Goal: Ask a question

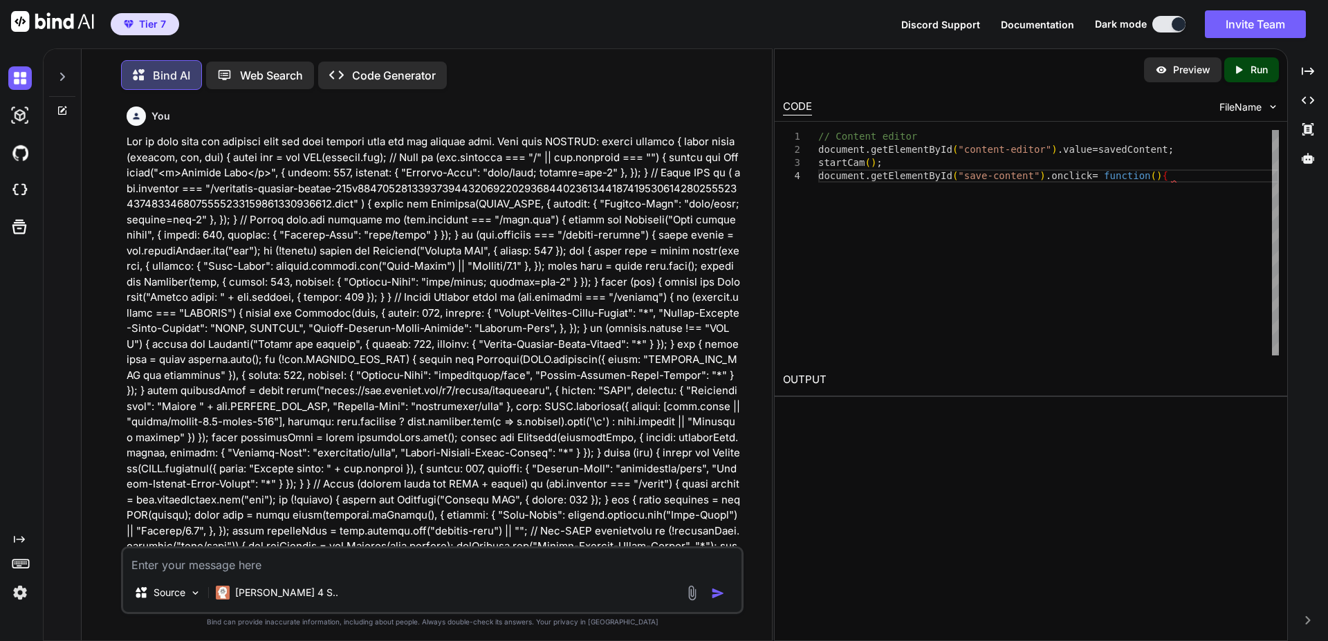
scroll to position [18487, 0]
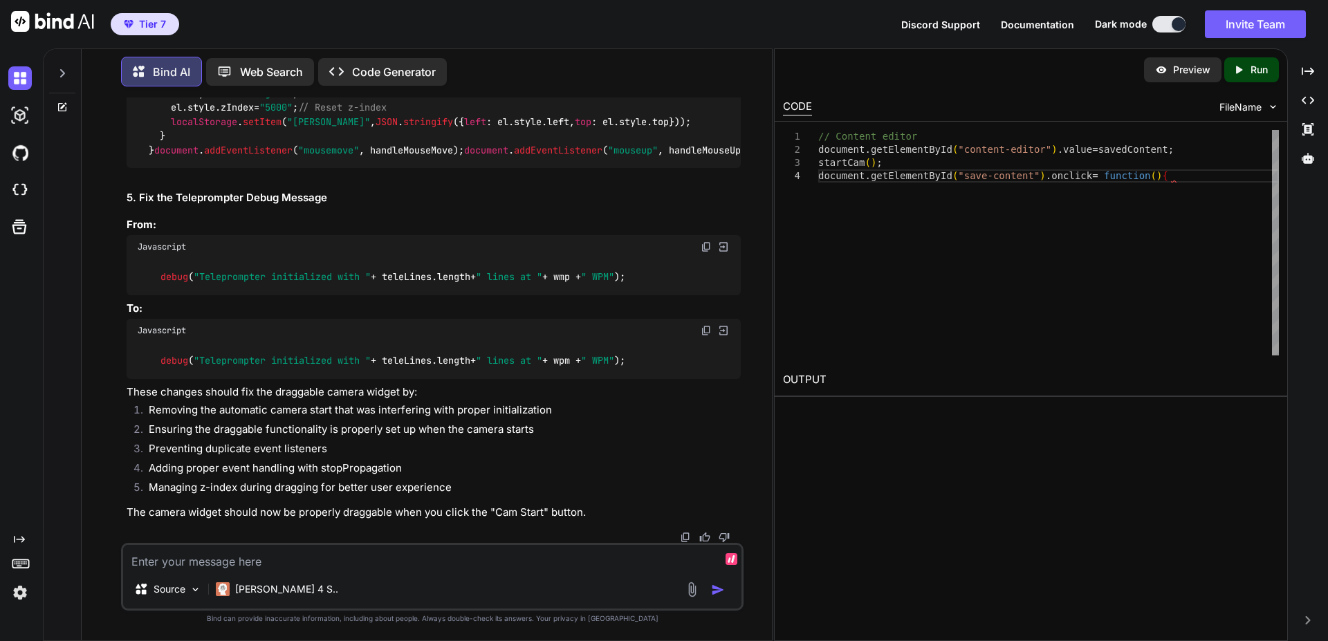
click at [245, 562] on textarea at bounding box center [432, 557] width 618 height 25
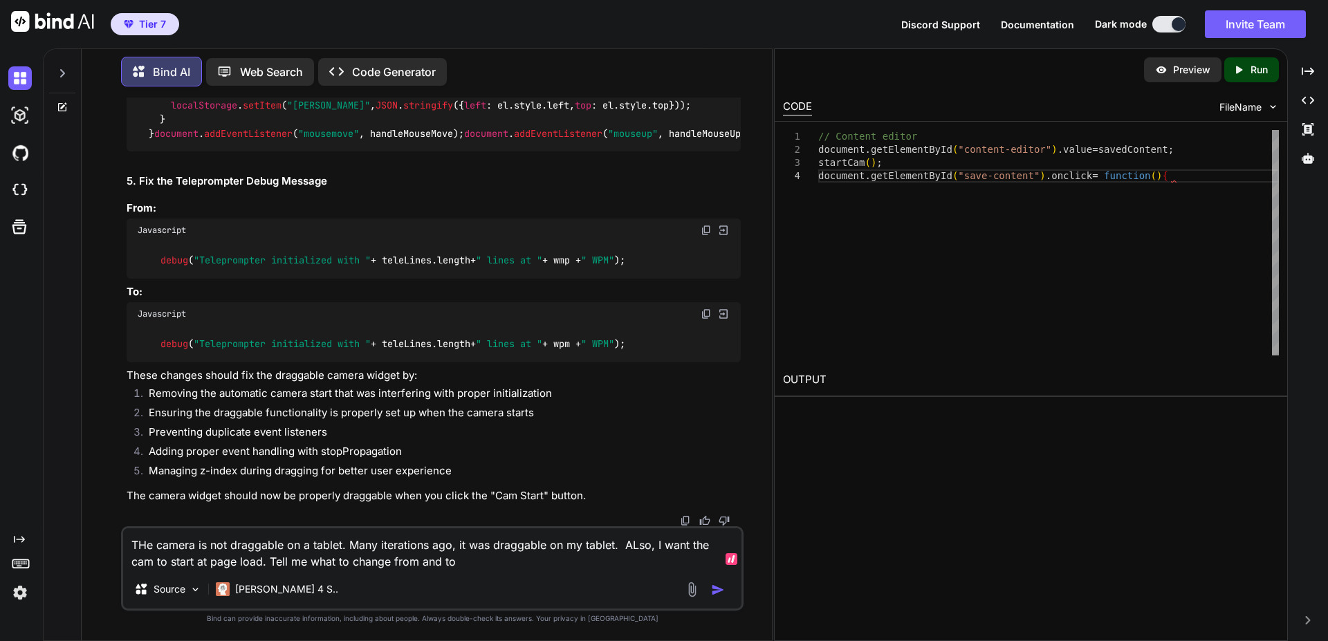
type textarea "THe camera is not draggable on a tablet. Many iterations ago, it was draggable …"
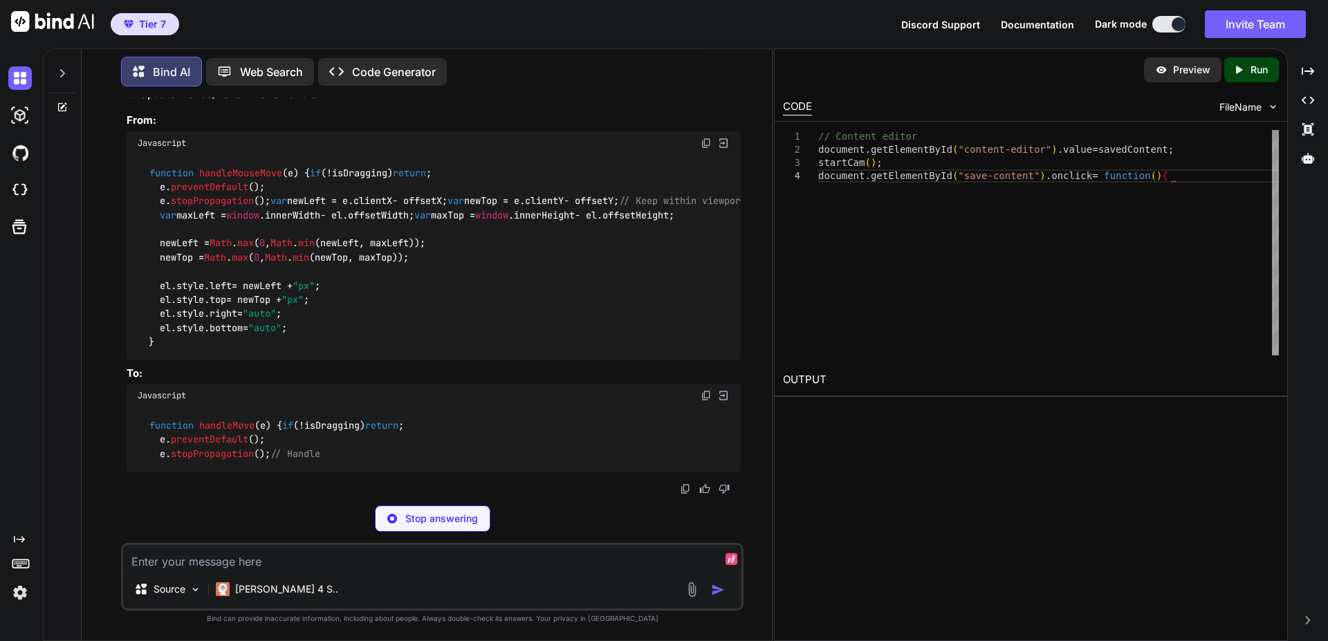
scroll to position [18959, 0]
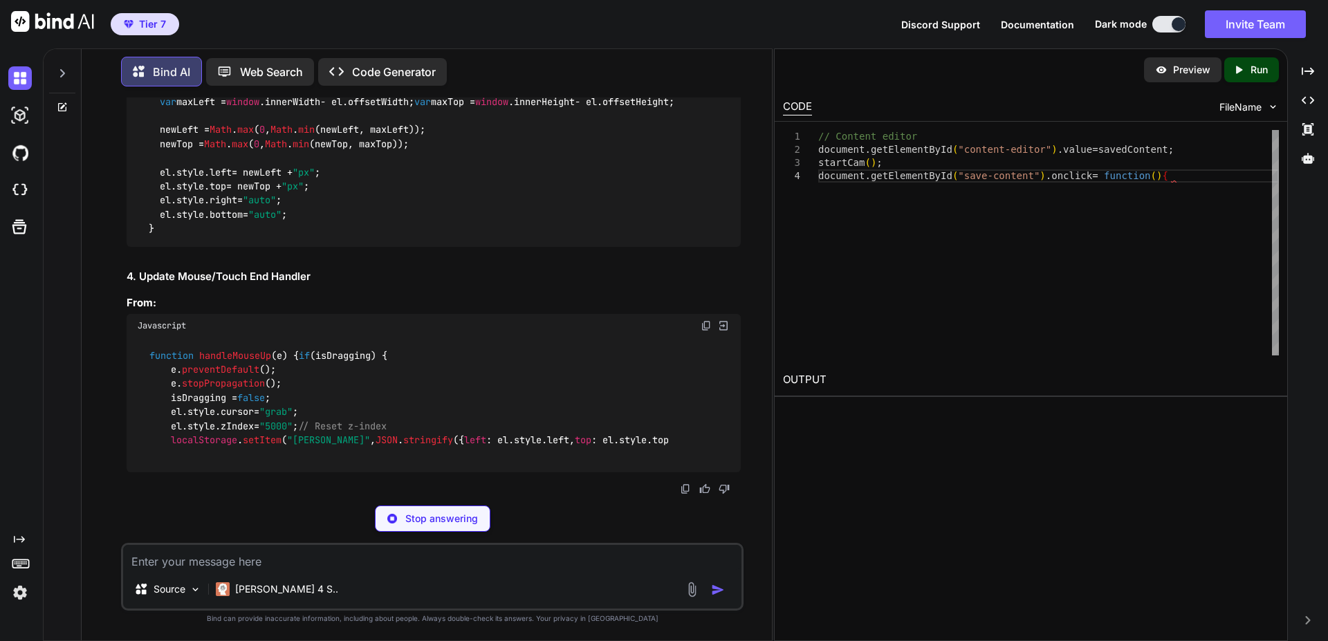
drag, startPoint x: 351, startPoint y: 447, endPoint x: 124, endPoint y: 451, distance: 227.6
click at [124, 451] on div "You Bind AI Yes Created with Pixso. Open in Editor You CONTENT contains my Clou…" at bounding box center [434, 296] width 620 height 397
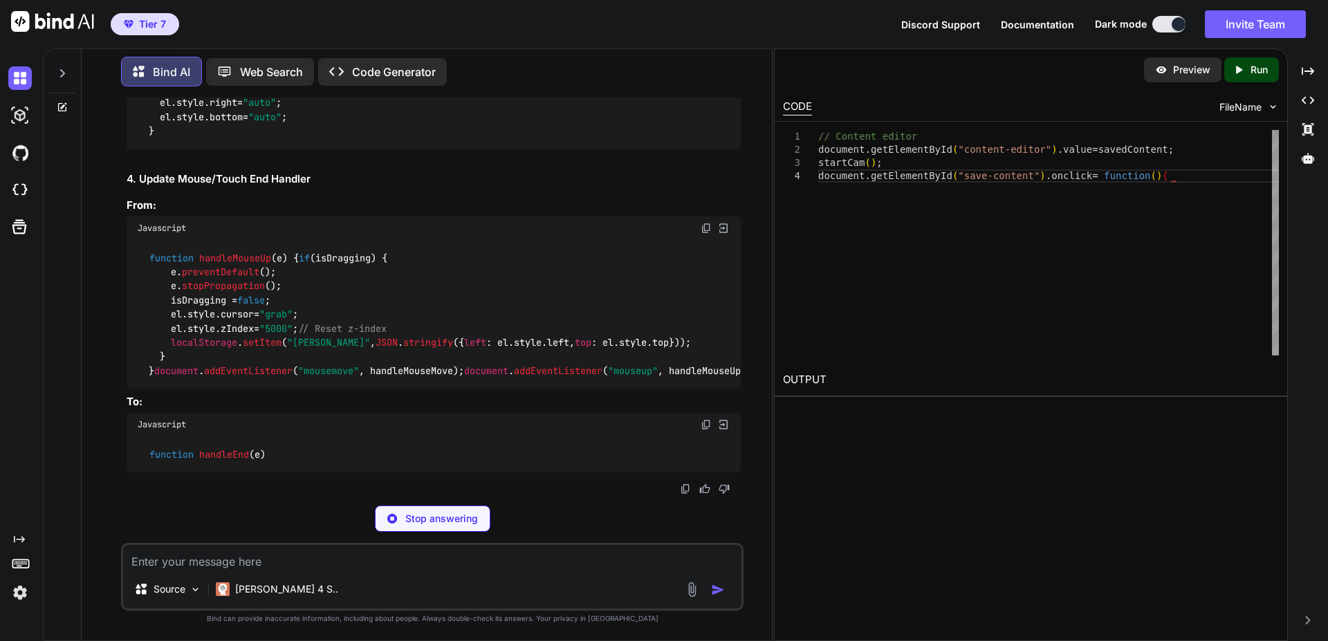
copy code "startCam (); // Re-enable auto-start"
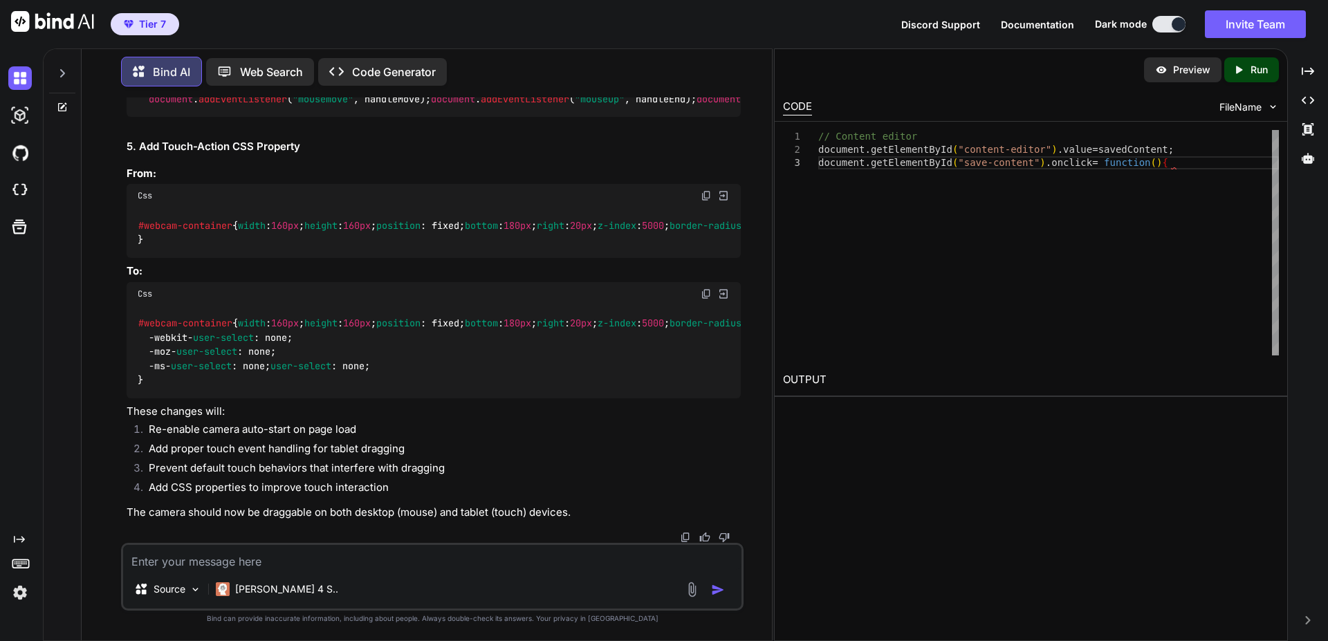
scroll to position [19682, 0]
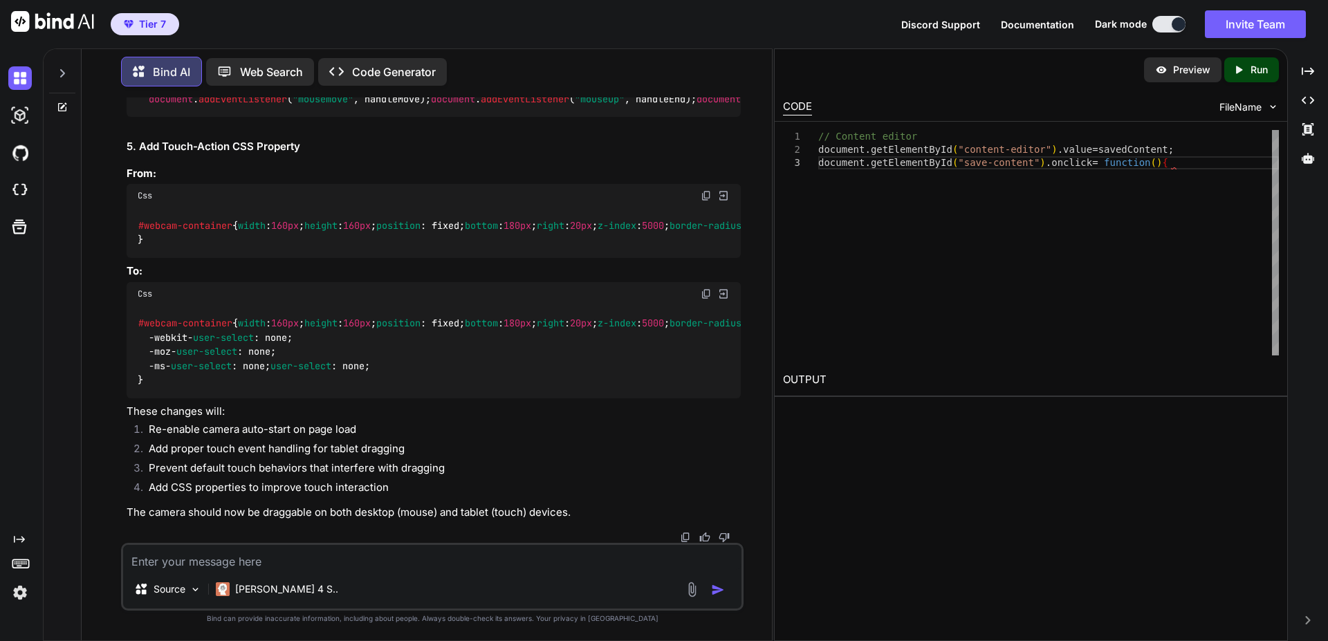
drag, startPoint x: 259, startPoint y: 346, endPoint x: 200, endPoint y: 344, distance: 59.5
copy span "handleMove"
click at [335, 554] on textarea at bounding box center [432, 557] width 618 height 25
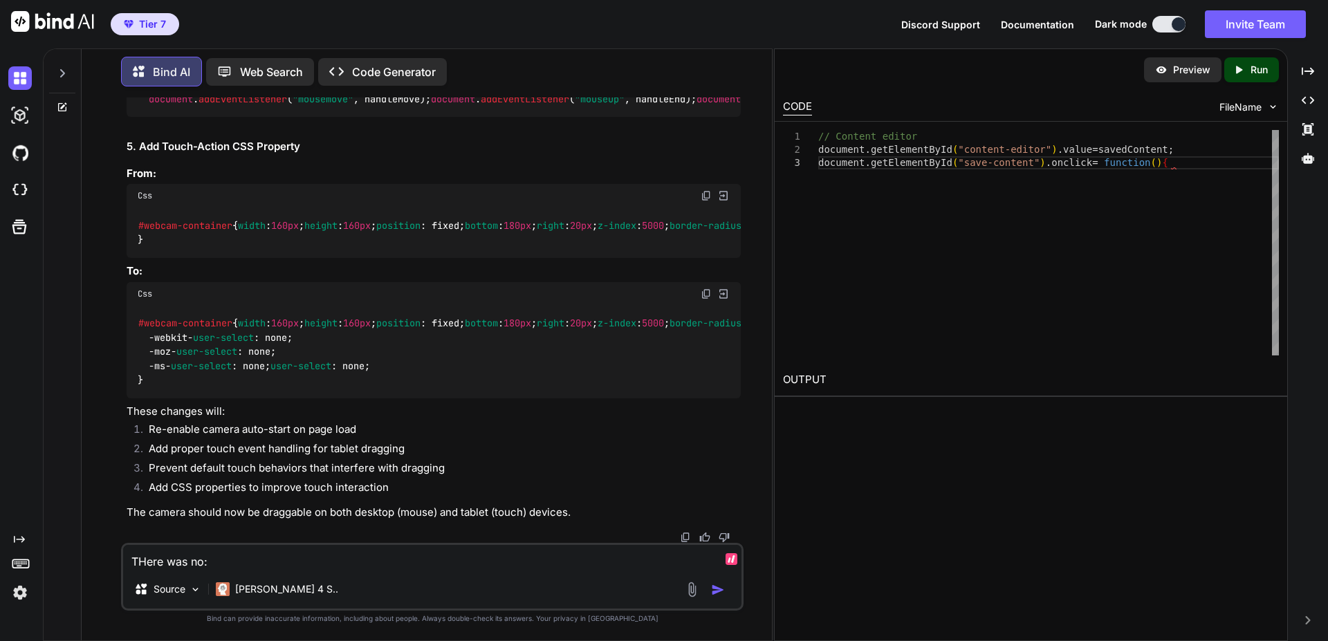
paste textarea "handleMove"
type textarea "THere was no: handleMove"
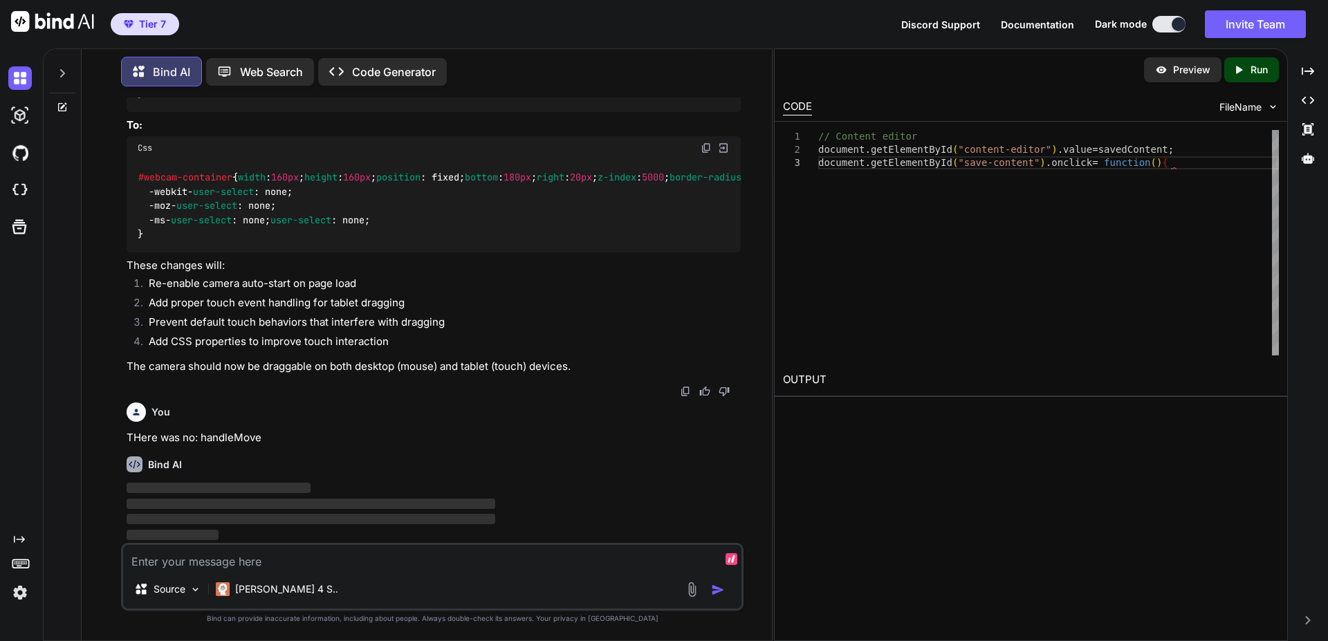
scroll to position [22024, 0]
click at [704, 160] on div "Css" at bounding box center [434, 148] width 614 height 24
click at [706, 154] on img at bounding box center [706, 147] width 11 height 11
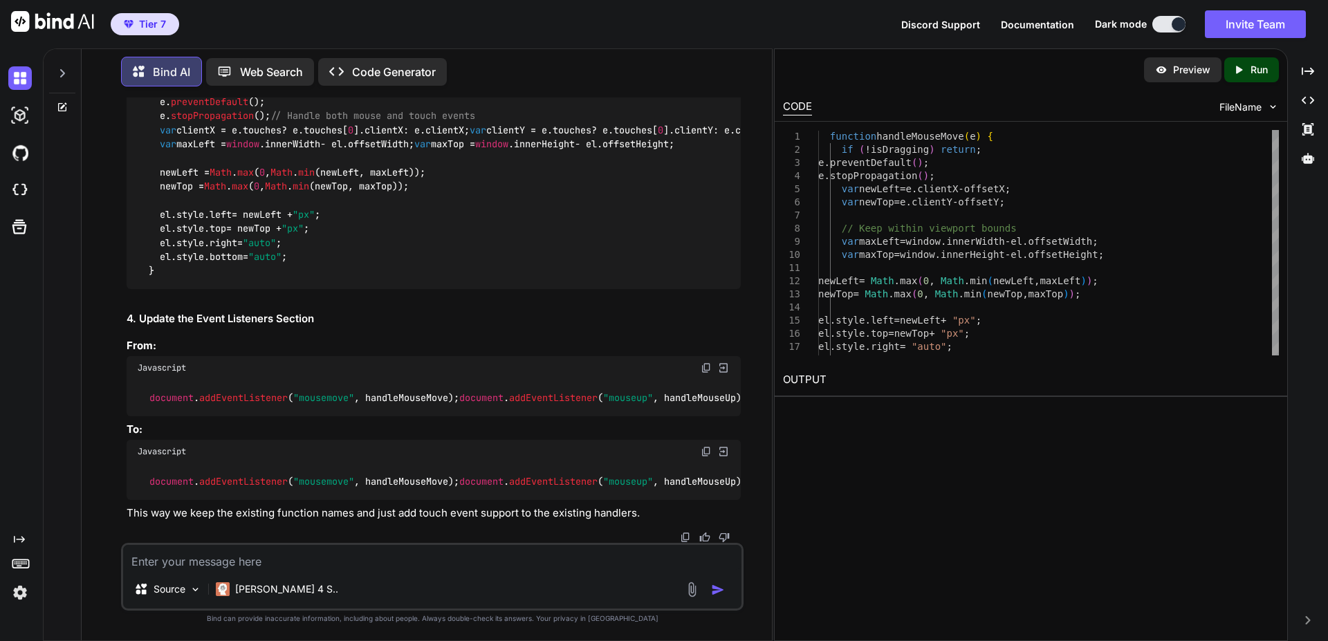
scroll to position [22593, 0]
click at [562, 563] on textarea at bounding box center [432, 557] width 618 height 25
click at [562, 563] on textarea "That is incorrect. H" at bounding box center [432, 557] width 618 height 25
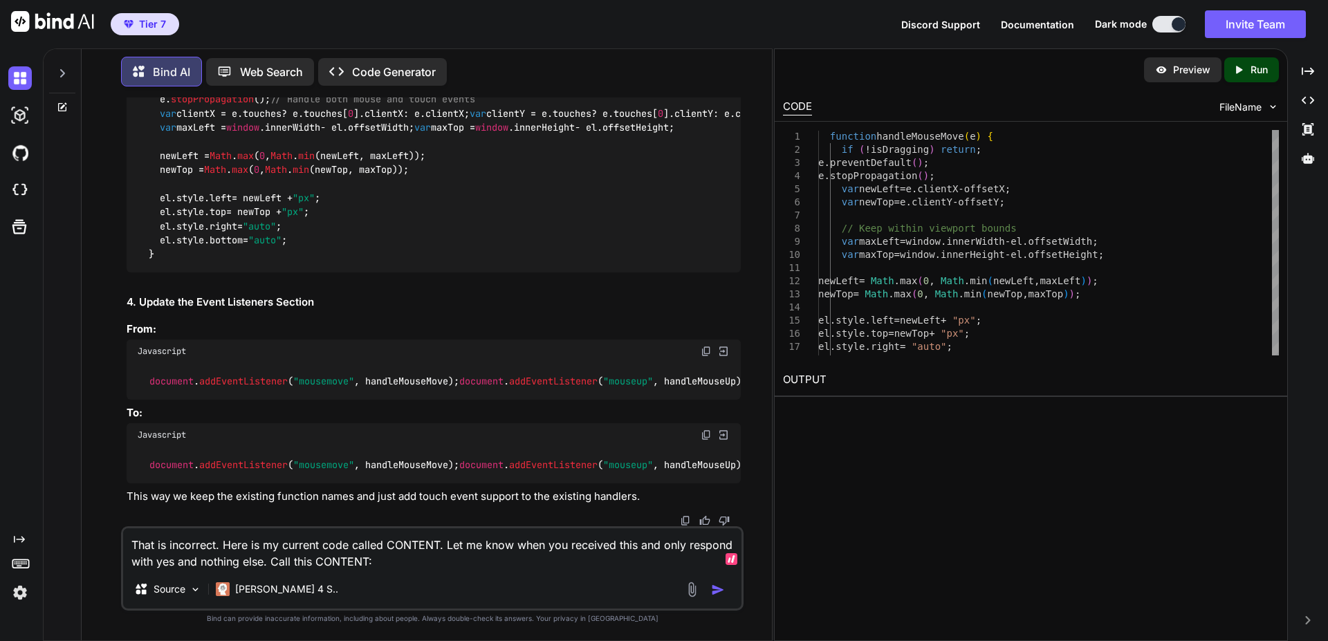
paste textarea "export default { async fetch(request, env, ctx) { const url = new URL(request.u…"
type textarea "That is incorrect. Here is my current code called CONTENT. Let me know when you…"
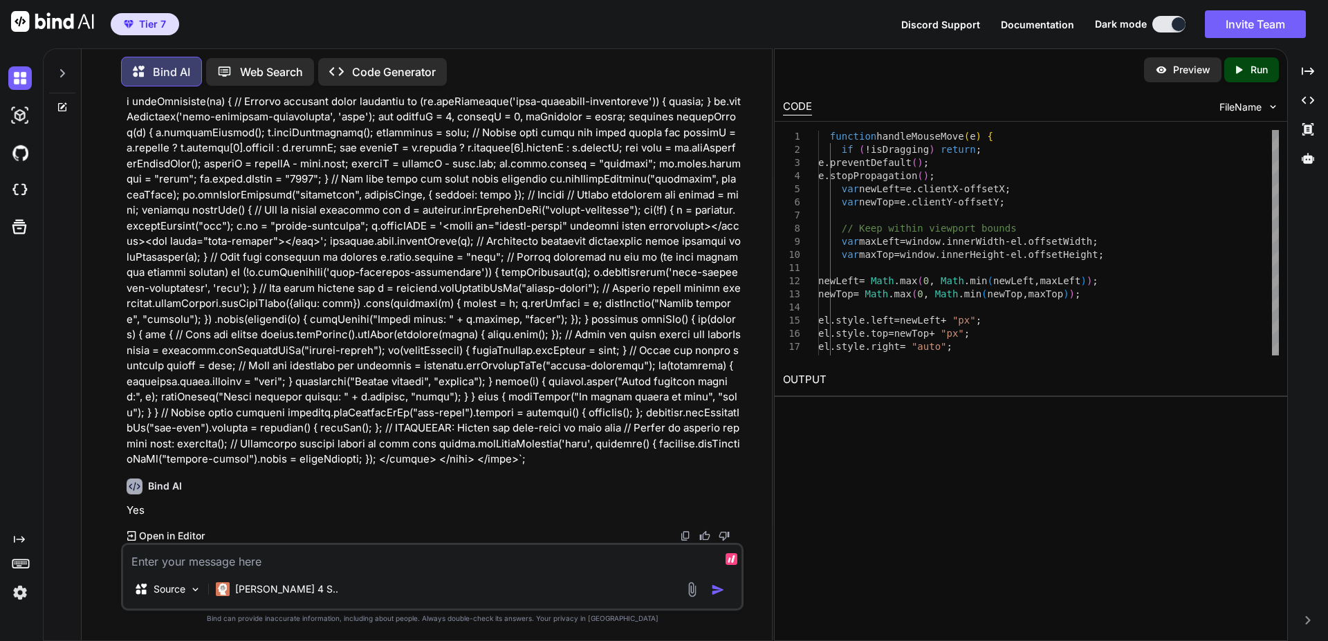
scroll to position [28077, 0]
click at [426, 558] on textarea at bounding box center [432, 557] width 618 height 25
type textarea "Tell me what to change from and to to fix draggable webcam for both mouse and t…"
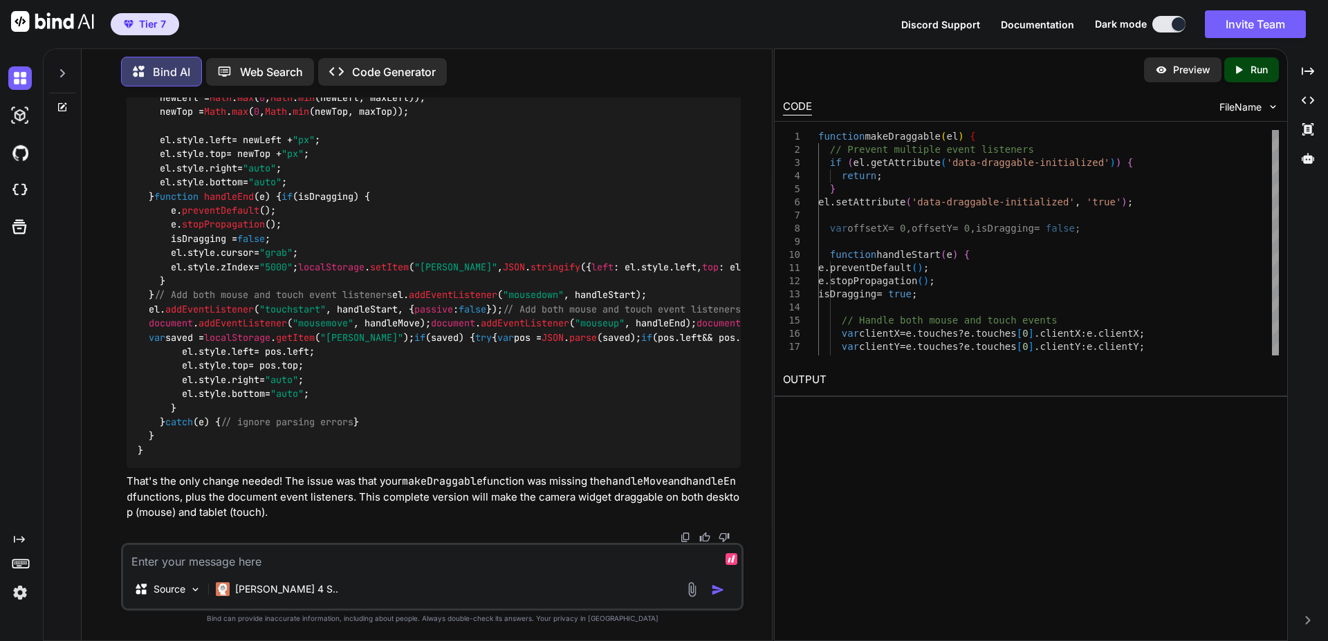
scroll to position [29051, 0]
click at [376, 559] on textarea at bounding box center [432, 557] width 618 height 25
paste textarea "export default { async fetch(request, env, ctx) { const url = new URL(request.u…"
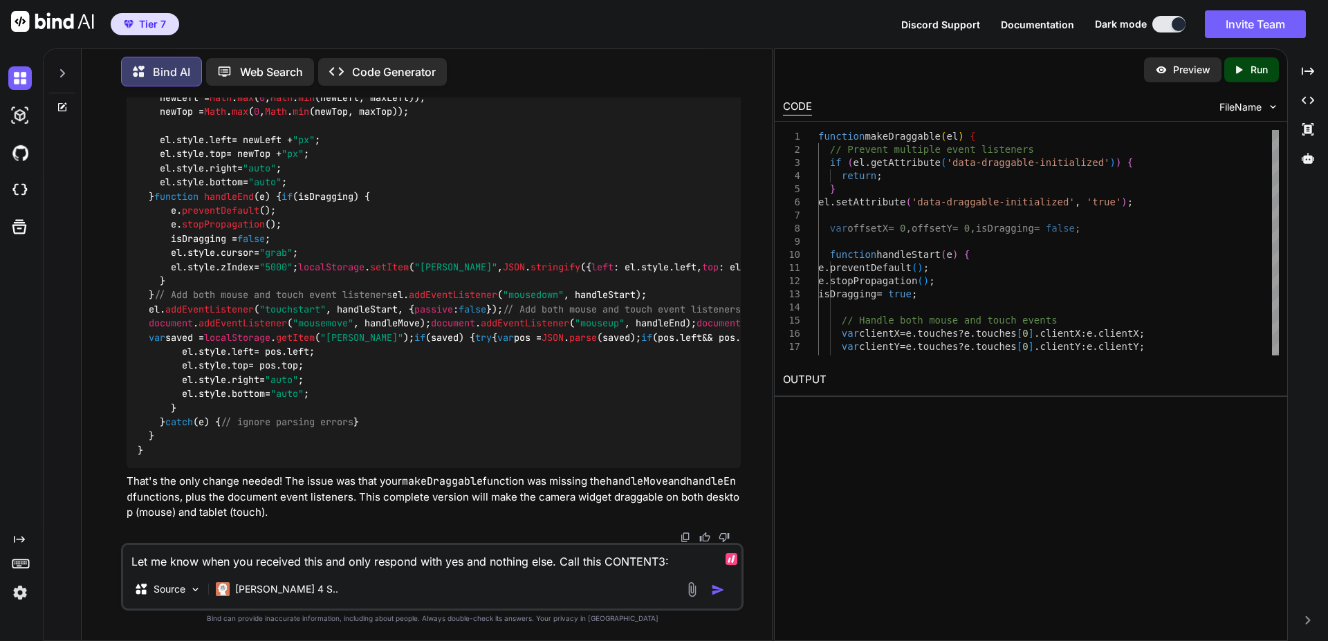
type textarea "Let me know when you received this and only respond with yes and nothing else. …"
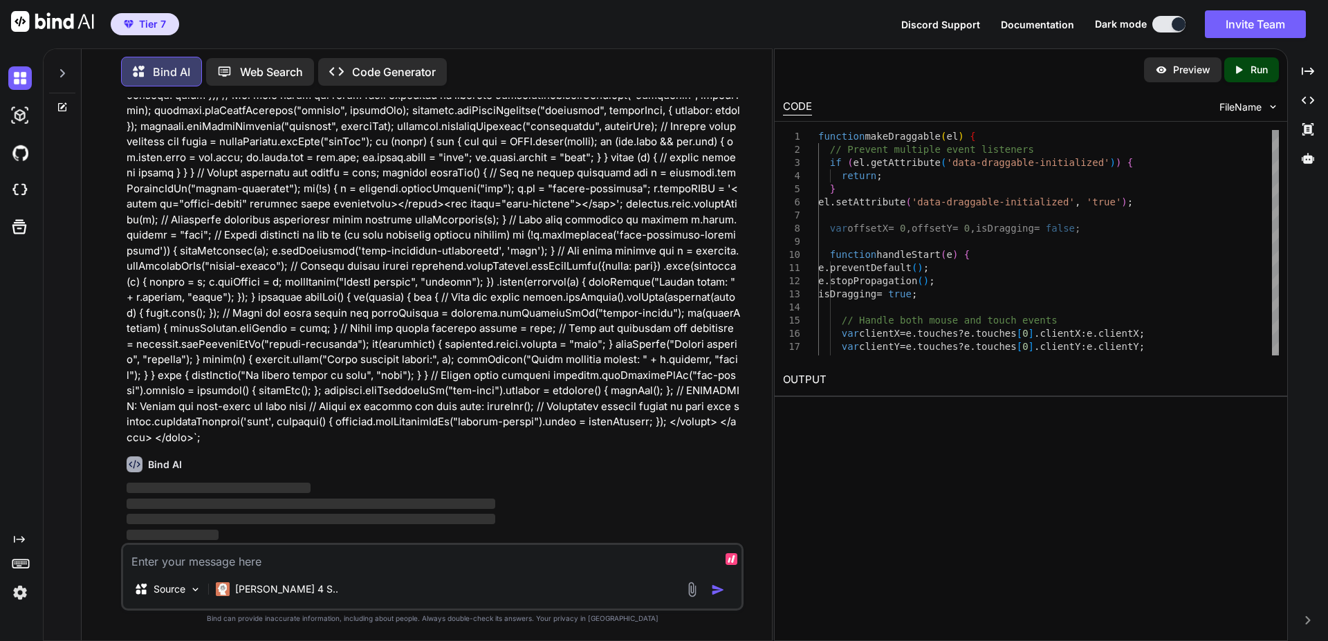
scroll to position [30614, 0]
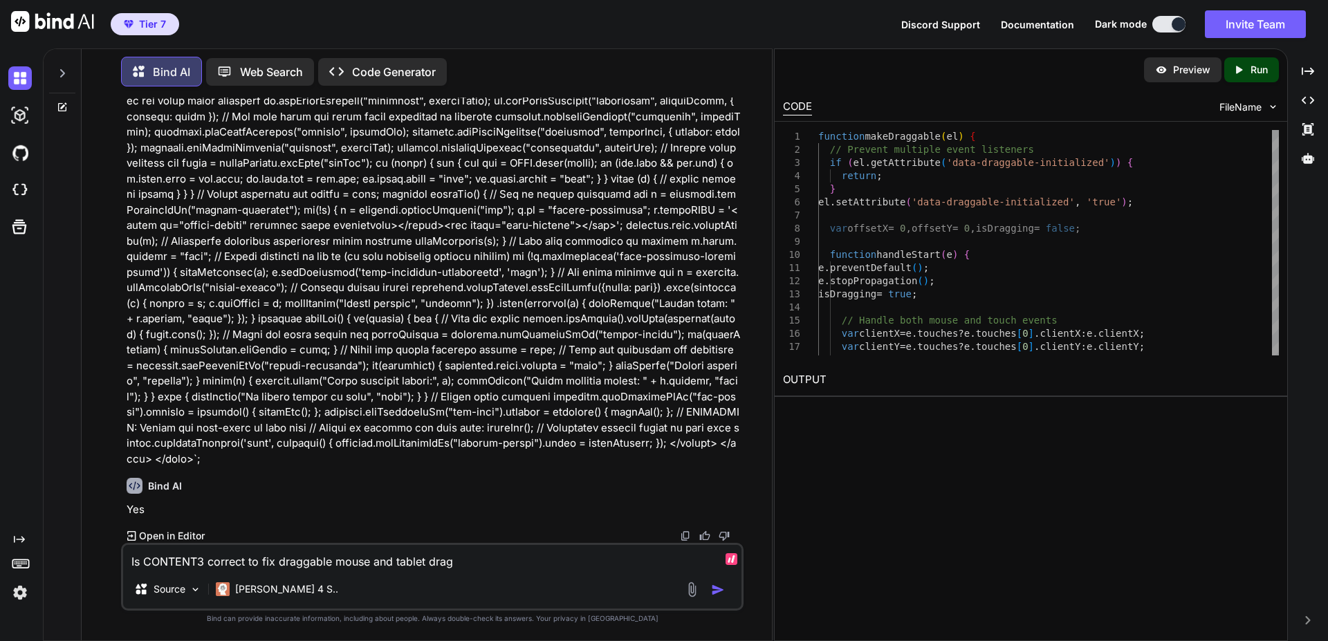
type textarea "Is CONTENT3 correct to fix draggable mouse and tablet drag?"
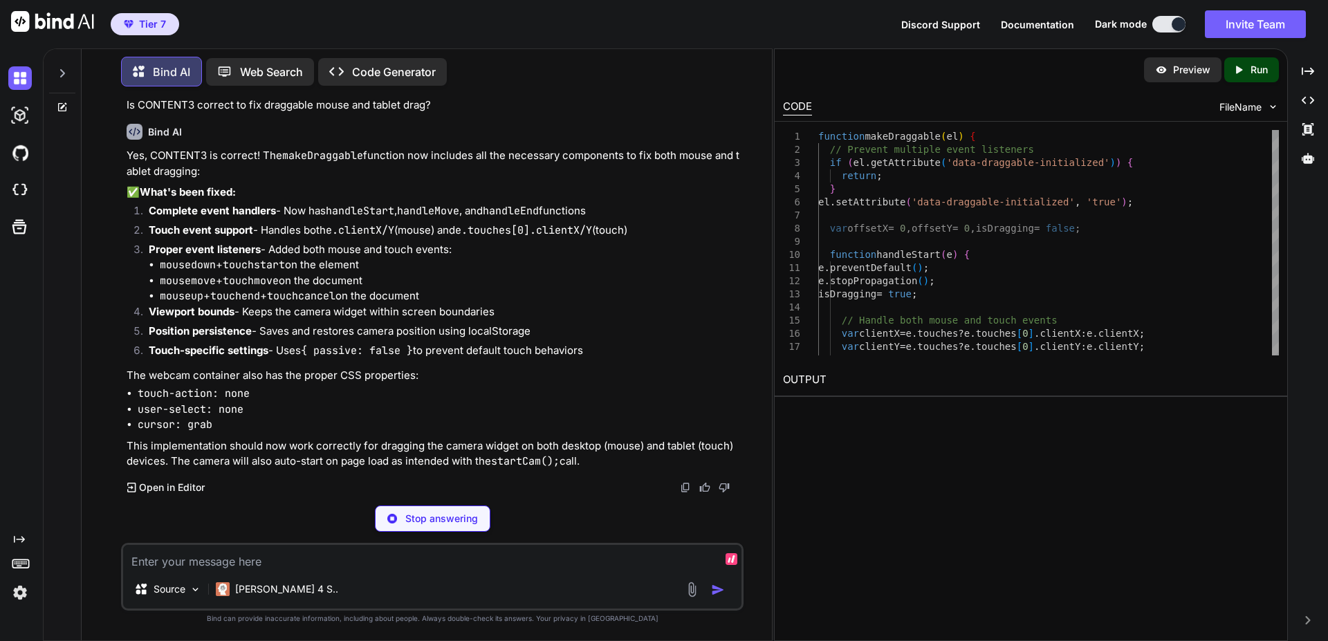
scroll to position [35548, 0]
